Goal: Information Seeking & Learning: Check status

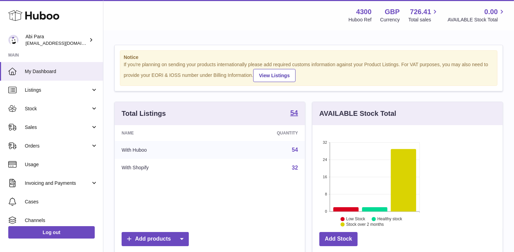
click at [39, 128] on span "Sales" at bounding box center [58, 127] width 66 height 7
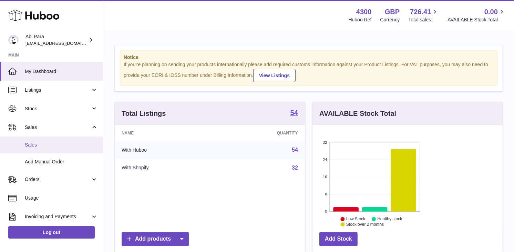
click at [40, 142] on span "Sales" at bounding box center [61, 145] width 73 height 7
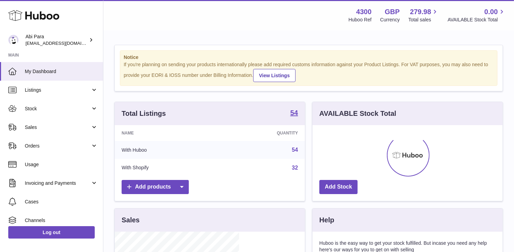
scroll to position [108, 124]
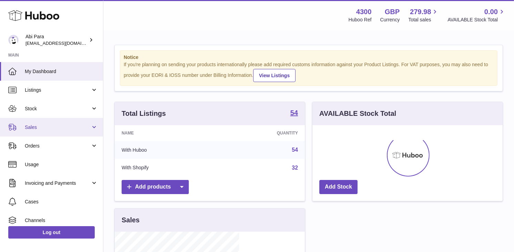
click at [73, 132] on link "Sales" at bounding box center [51, 127] width 103 height 19
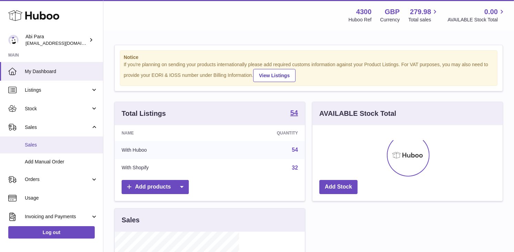
click at [66, 149] on link "Sales" at bounding box center [51, 145] width 103 height 17
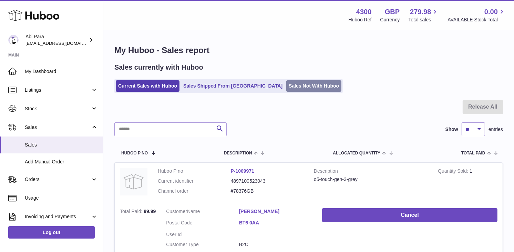
click at [287, 91] on link "Sales Not With Huboo" at bounding box center [314, 85] width 55 height 11
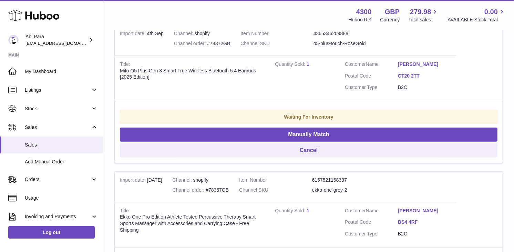
scroll to position [153, 0]
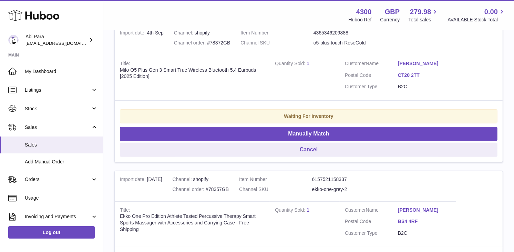
click at [184, 46] on div "Channel order #78372GB" at bounding box center [202, 43] width 56 height 7
copy div "78372GB"
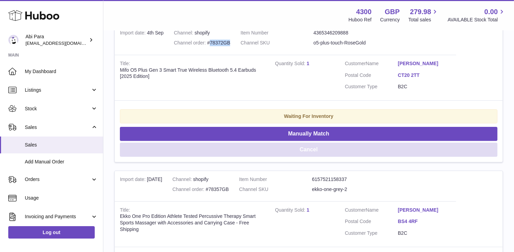
click at [456, 143] on button "Cancel" at bounding box center [309, 150] width 378 height 14
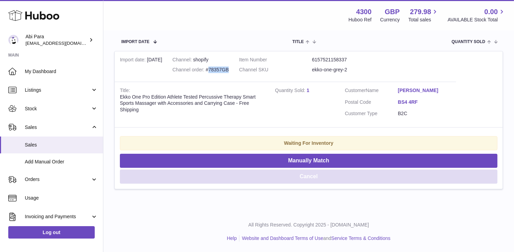
scroll to position [101, 0]
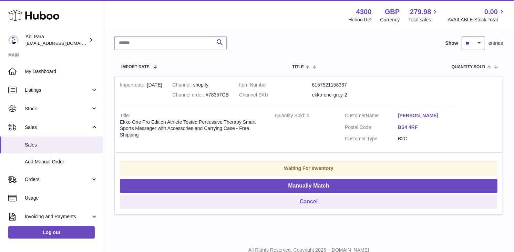
click at [185, 98] on div "Channel order #78357GB" at bounding box center [201, 95] width 56 height 7
copy div "78357GB"
